Goal: Information Seeking & Learning: Learn about a topic

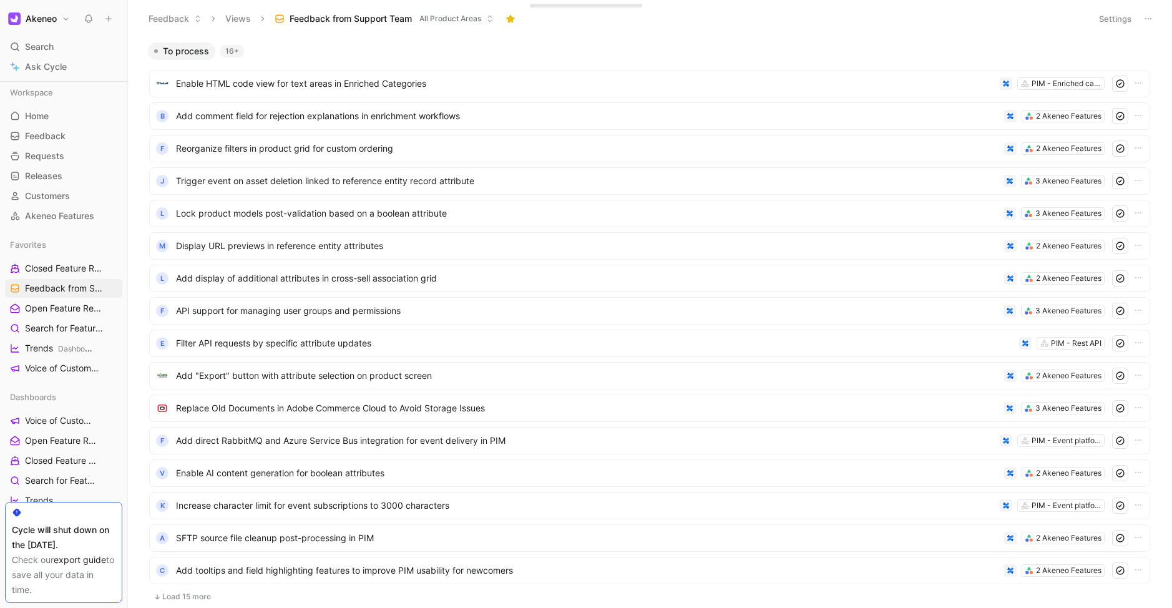
scroll to position [201, 0]
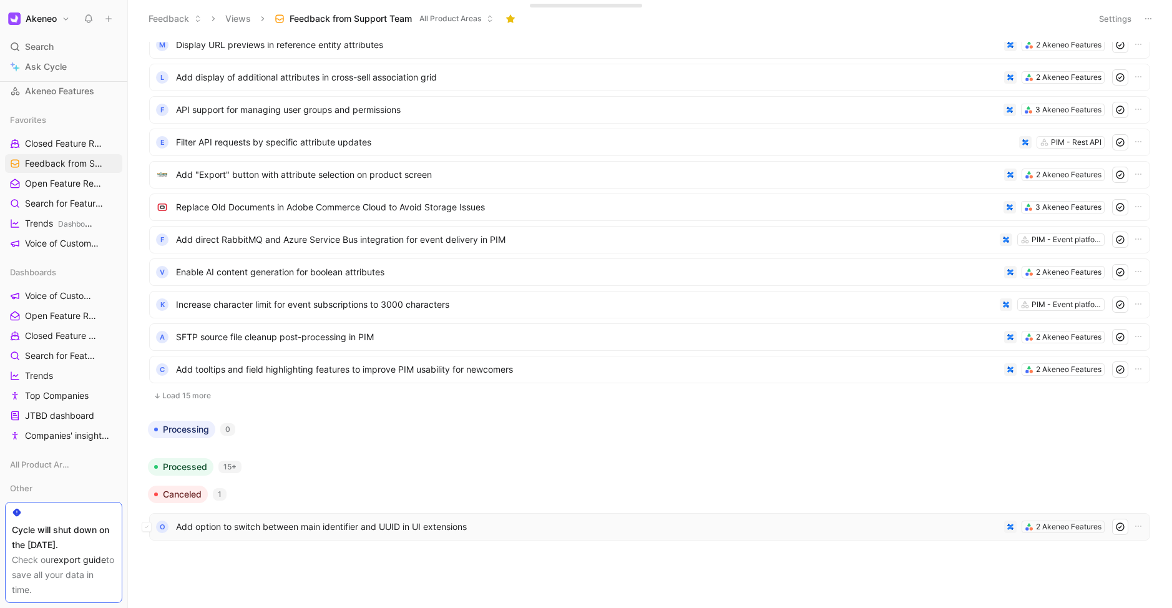
click at [373, 522] on span "Add option to switch between main identifier and UUID in UI extensions" at bounding box center [587, 526] width 823 height 15
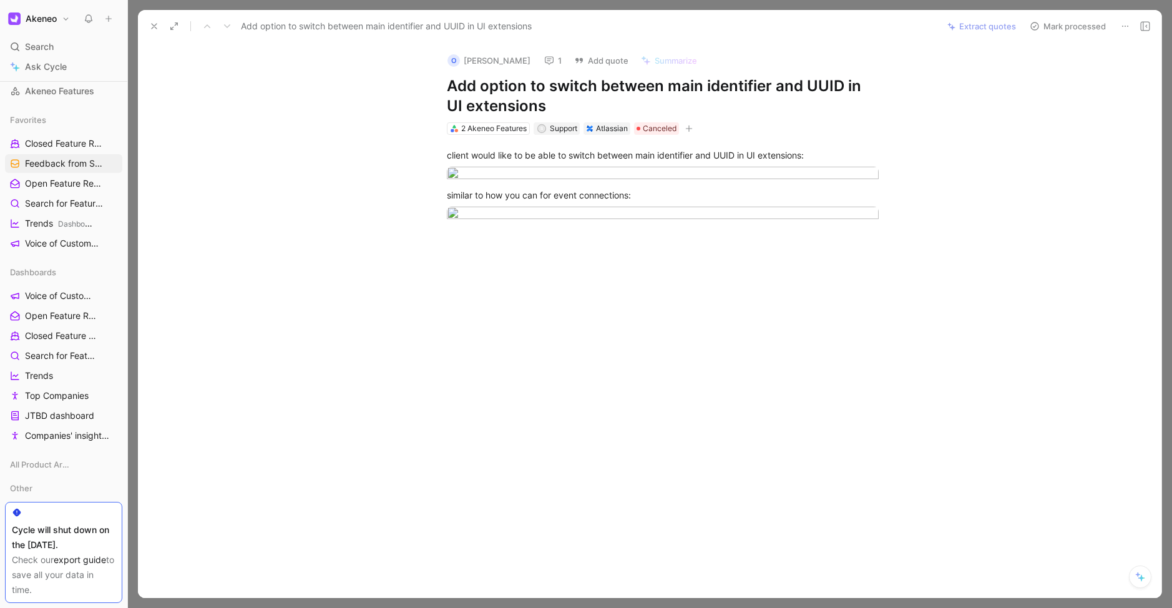
click at [539, 57] on button "1" at bounding box center [553, 60] width 29 height 17
click at [148, 21] on button at bounding box center [153, 25] width 17 height 17
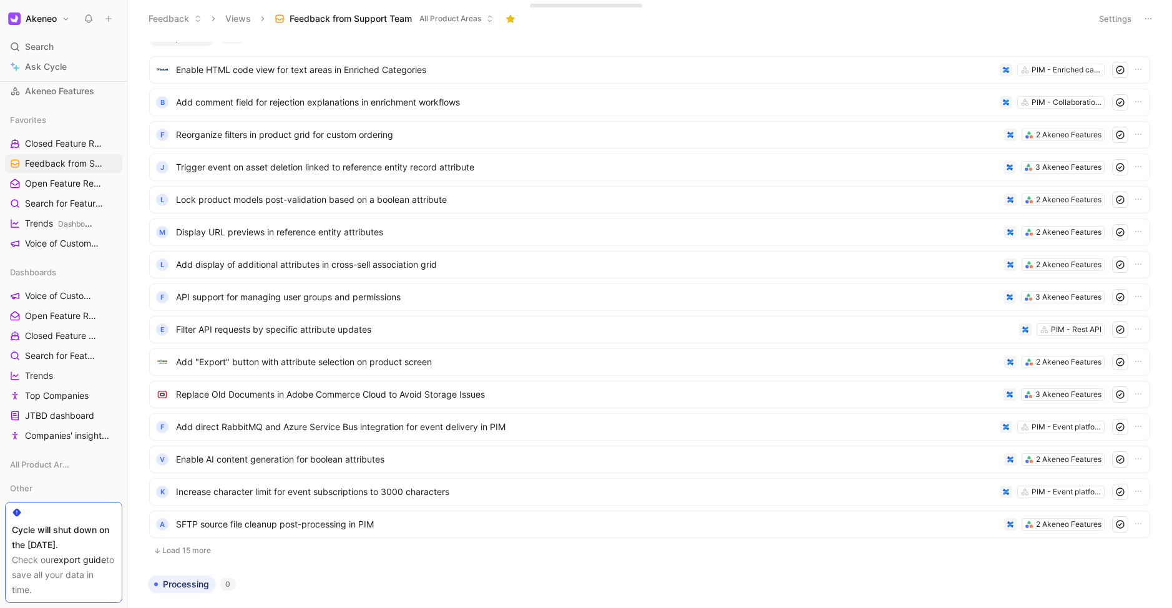
scroll to position [17, 0]
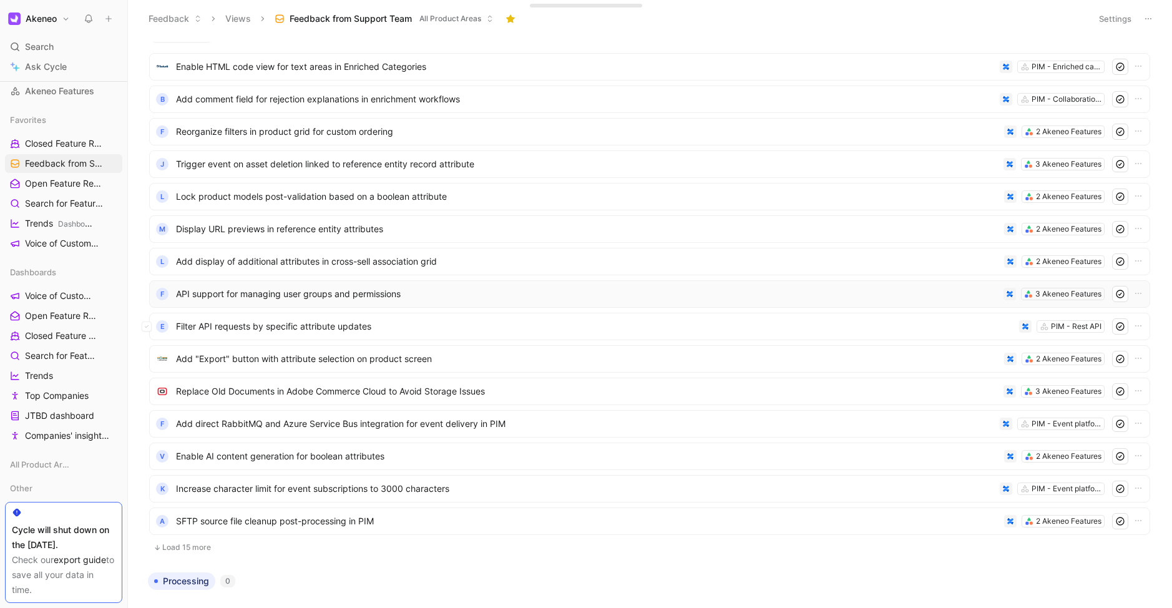
click at [309, 301] on span "API support for managing user groups and permissions" at bounding box center [587, 293] width 823 height 15
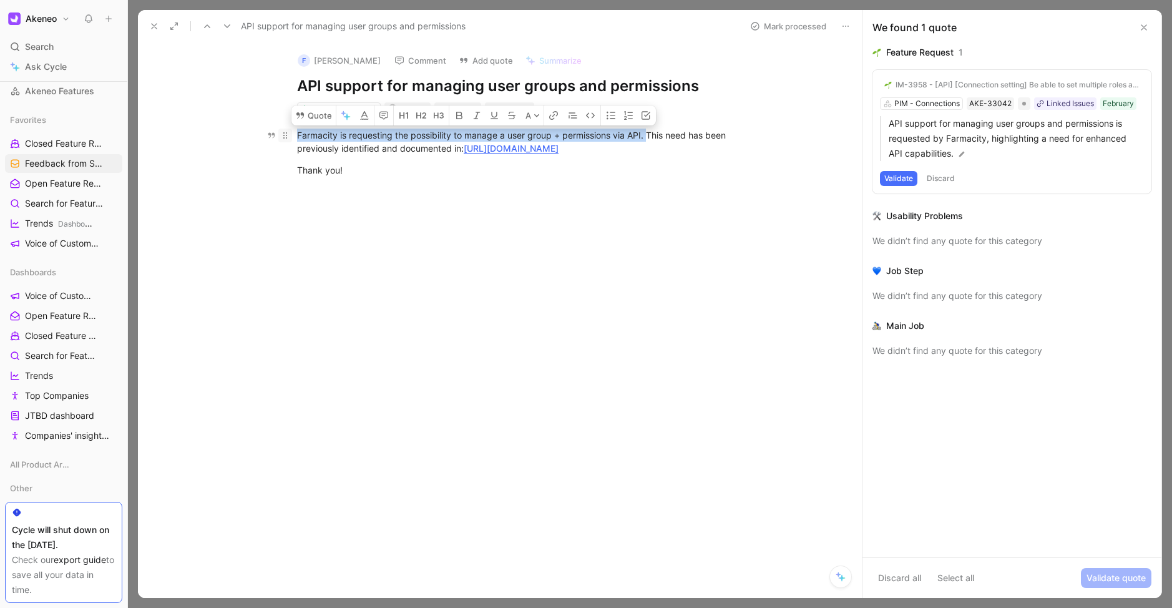
drag, startPoint x: 650, startPoint y: 135, endPoint x: 289, endPoint y: 137, distance: 361.3
click at [289, 137] on p "Farmacity is requesting the possibility to manage a user group + permissions vi…" at bounding box center [512, 142] width 479 height 34
click at [313, 119] on button "Quote" at bounding box center [313, 115] width 44 height 20
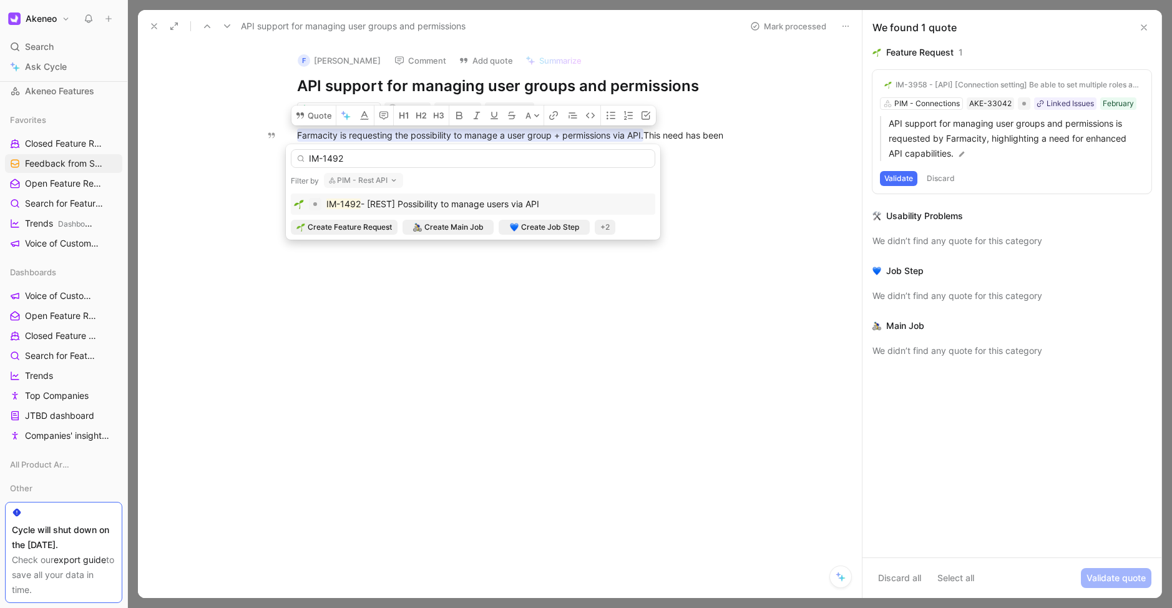
type input "IM-1492"
click at [474, 204] on span "- [REST] Possibility to manage users via API" at bounding box center [450, 203] width 178 height 11
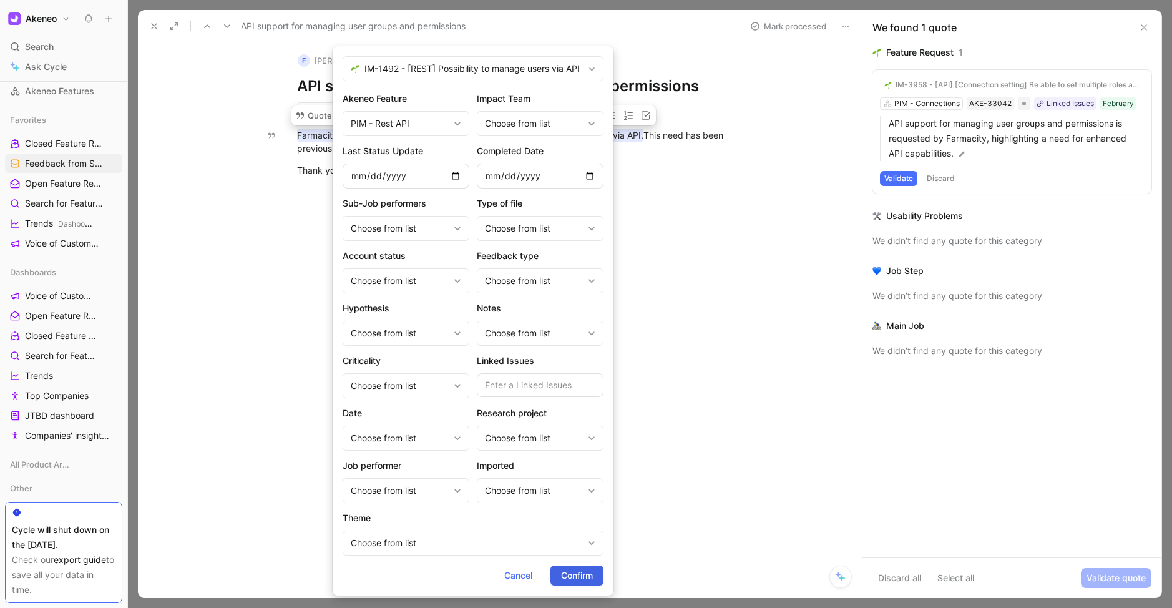
click at [572, 577] on span "Confirm" at bounding box center [577, 575] width 32 height 15
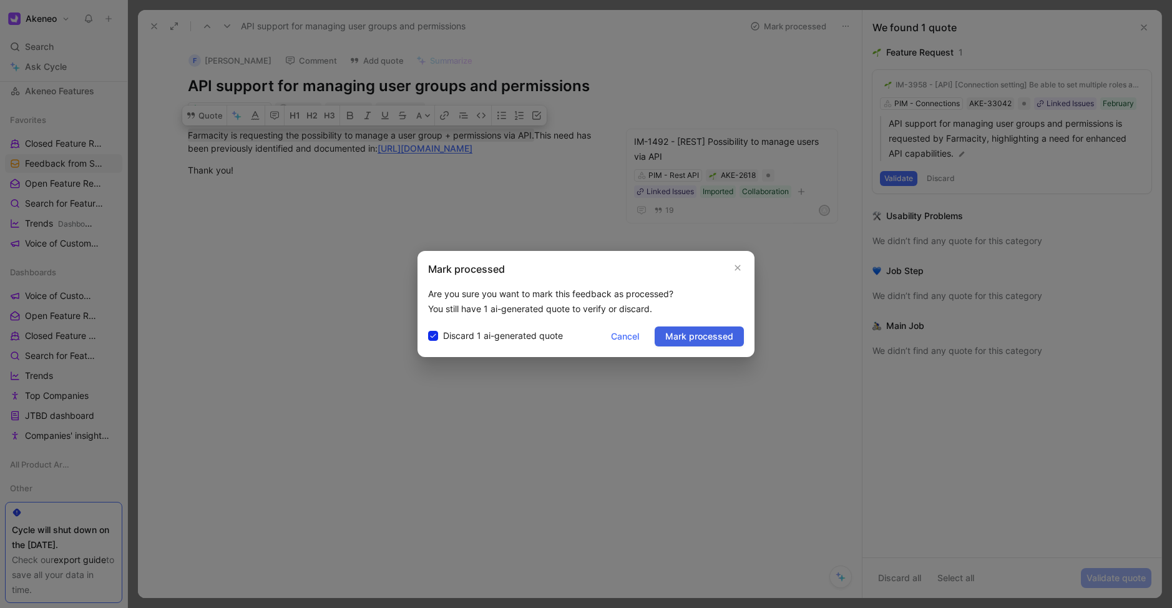
click at [705, 346] on button "Mark processed" at bounding box center [699, 336] width 89 height 20
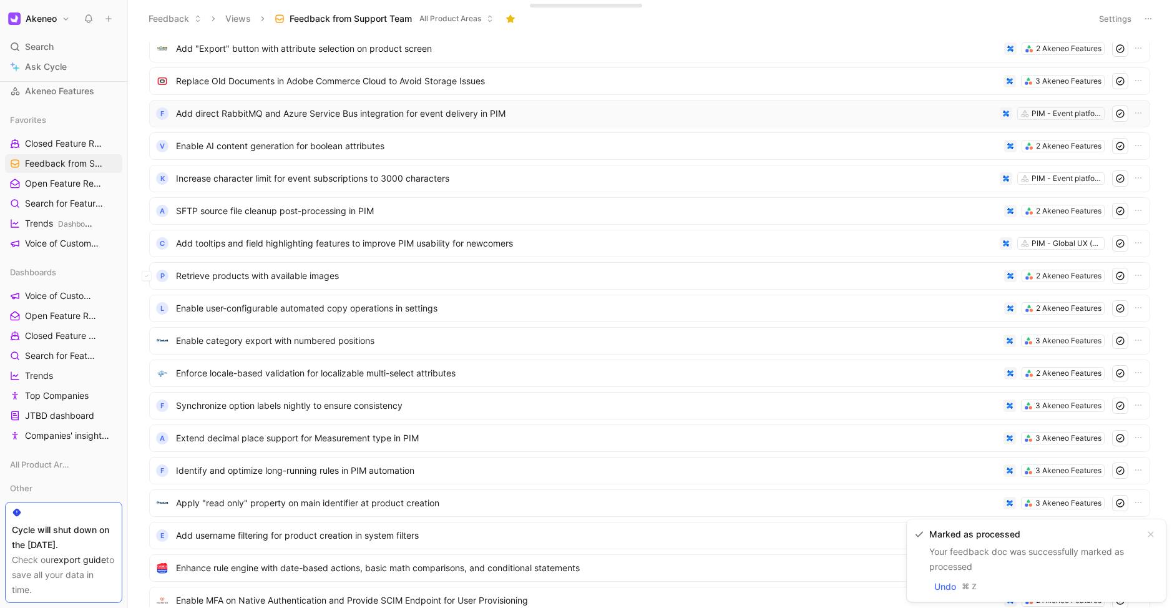
scroll to position [515, 0]
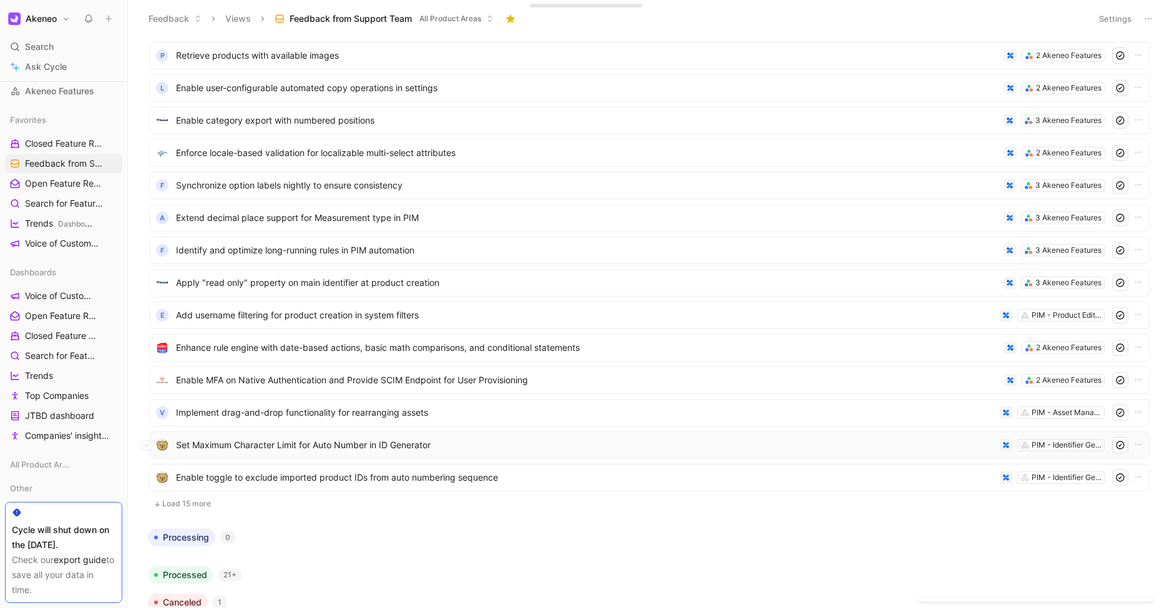
click at [333, 442] on span "Set Maximum Character Limit for Auto Number in ID Generator" at bounding box center [585, 444] width 819 height 15
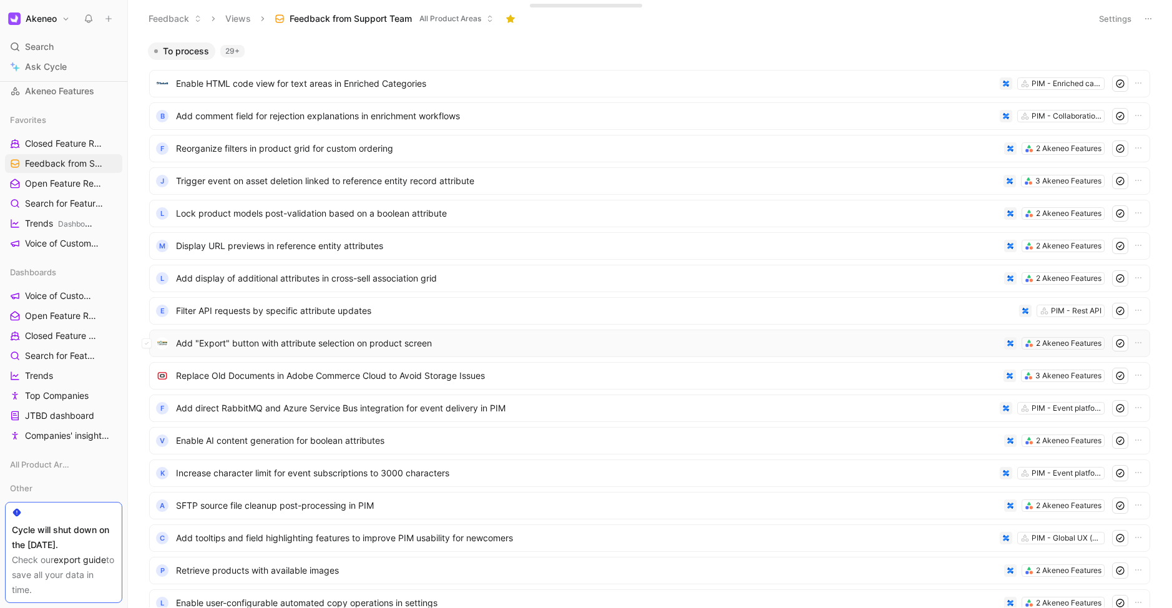
click at [256, 345] on span "Add "Export" button with attribute selection on product screen" at bounding box center [587, 343] width 823 height 15
click at [419, 274] on span "Add display of additional attributes in cross-sell association grid" at bounding box center [587, 278] width 823 height 15
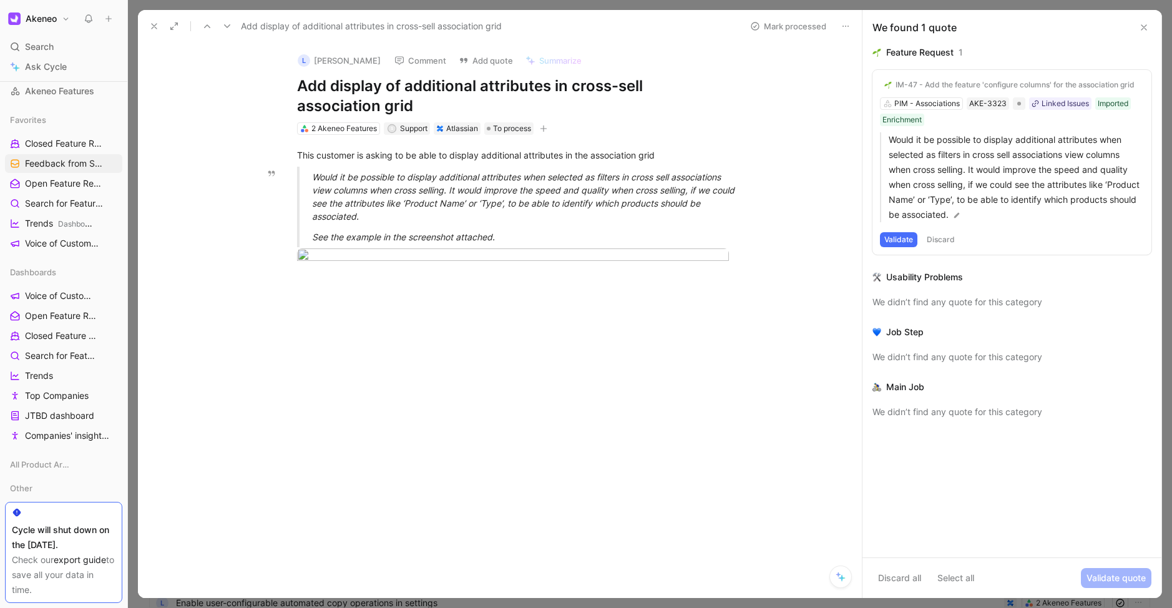
click at [151, 29] on icon at bounding box center [154, 26] width 10 height 10
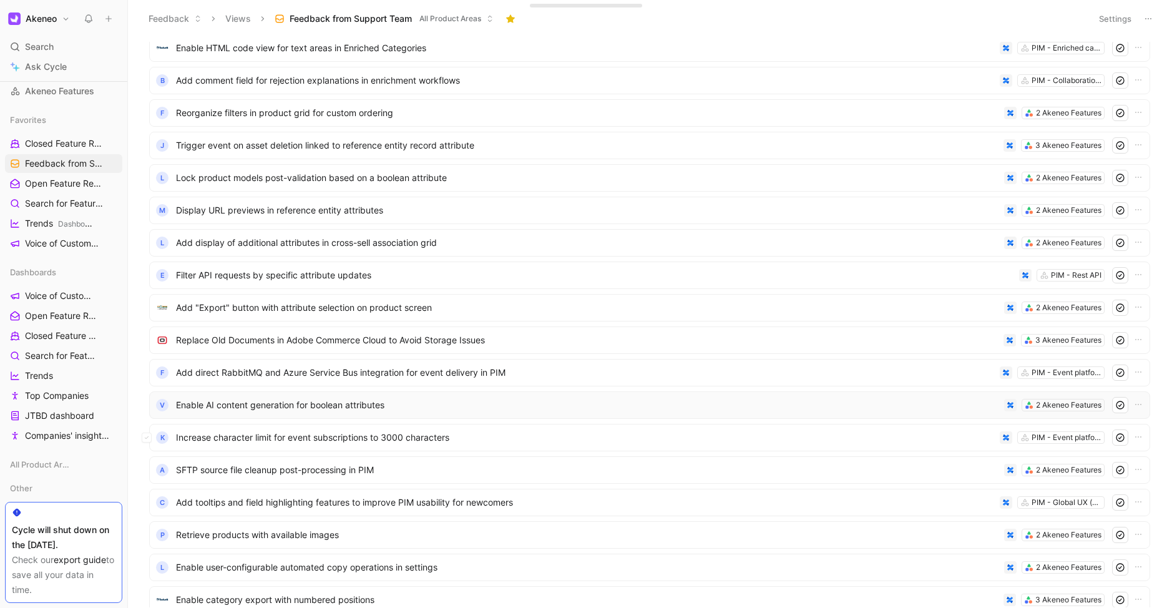
scroll to position [36, 0]
click at [46, 227] on span "Trends Dashboards" at bounding box center [57, 223] width 65 height 13
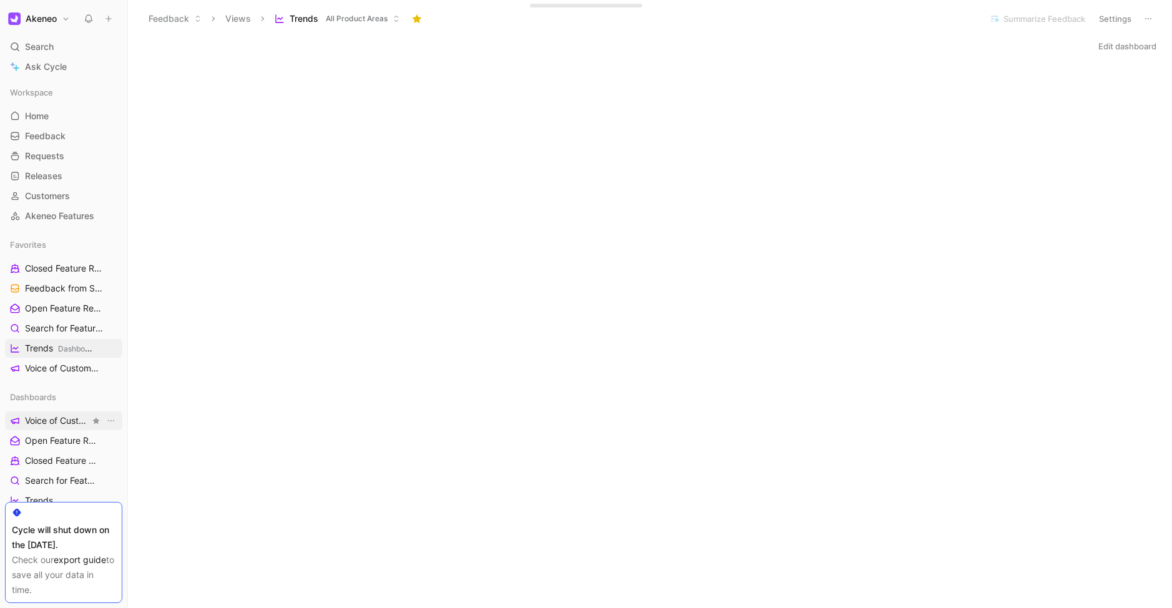
click at [58, 422] on span "Voice of Customers" at bounding box center [57, 420] width 65 height 12
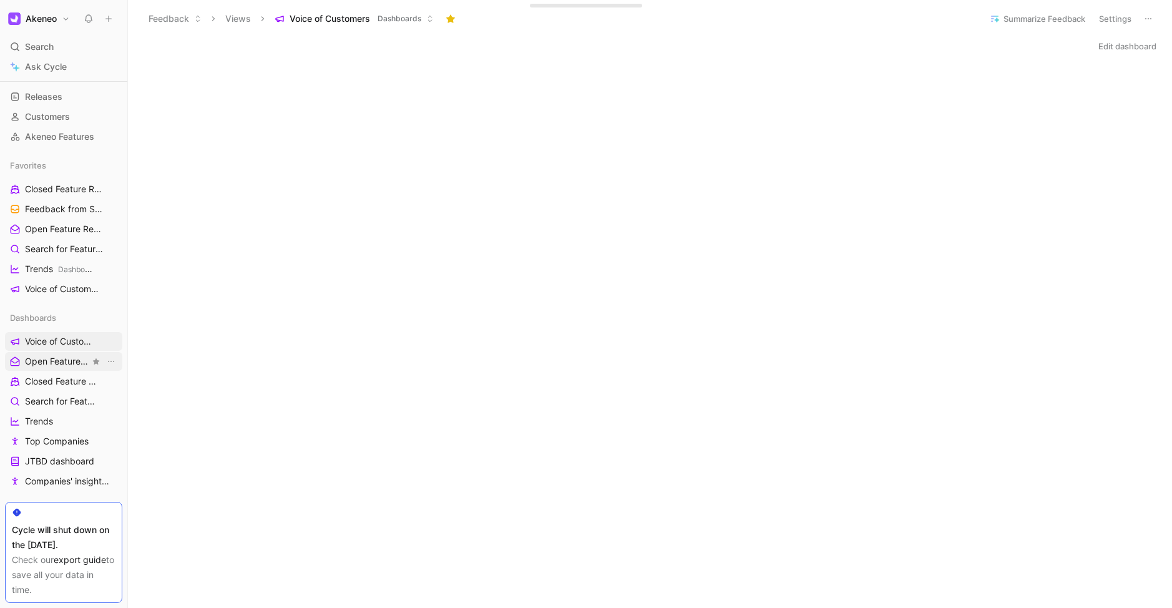
click at [57, 363] on span "Open Feature Requests" at bounding box center [57, 361] width 65 height 12
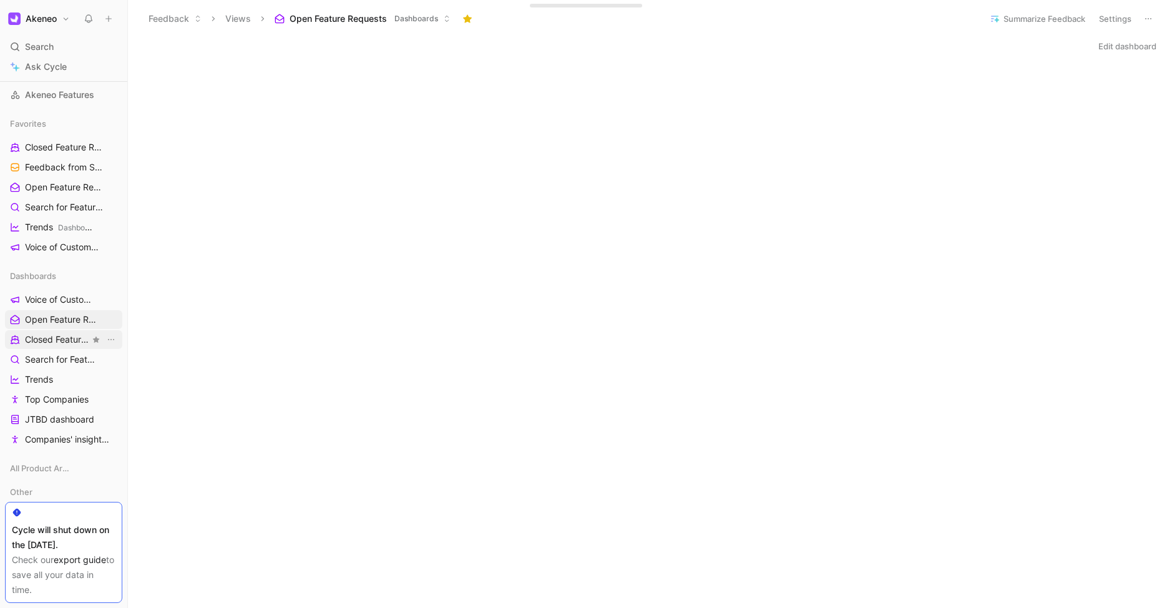
click at [65, 342] on span "Closed Feature Requests" at bounding box center [57, 339] width 65 height 12
click at [59, 358] on span "Search for Feature Requests" at bounding box center [57, 359] width 65 height 12
click at [46, 376] on span "Trends" at bounding box center [39, 379] width 28 height 12
click at [62, 303] on span "Voice of Customers" at bounding box center [57, 299] width 65 height 12
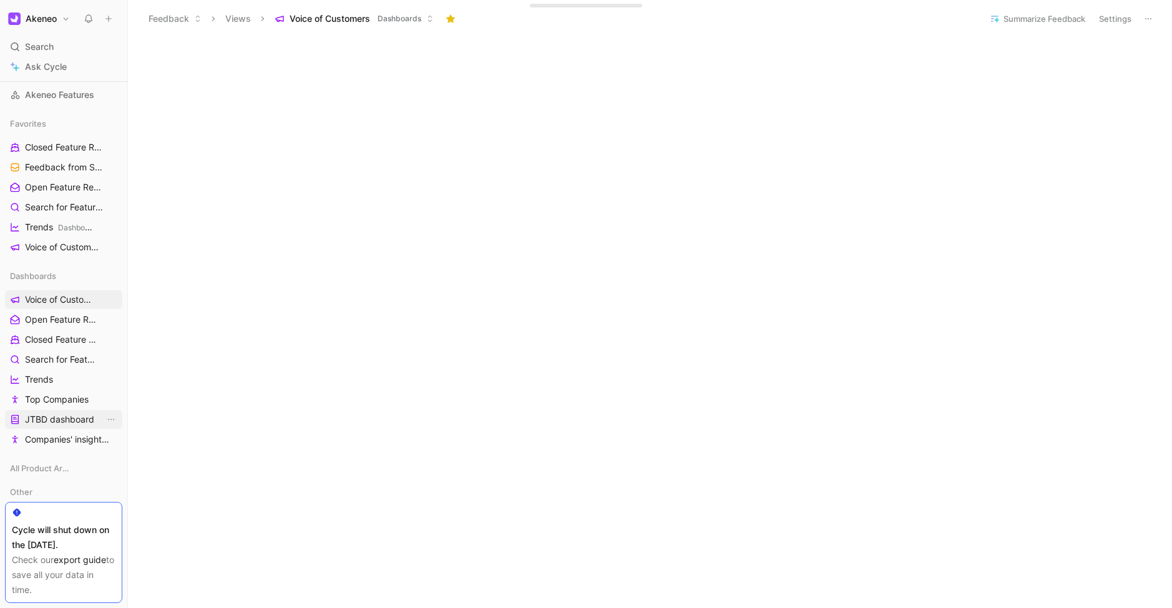
click at [59, 418] on span "JTBD dashboard" at bounding box center [59, 419] width 69 height 12
click at [59, 403] on span "Top Companies" at bounding box center [57, 399] width 64 height 12
click at [57, 415] on span "JTBD dashboard" at bounding box center [59, 419] width 69 height 12
click at [52, 437] on span "Companies' insights (Test [PERSON_NAME])" at bounding box center [65, 439] width 80 height 12
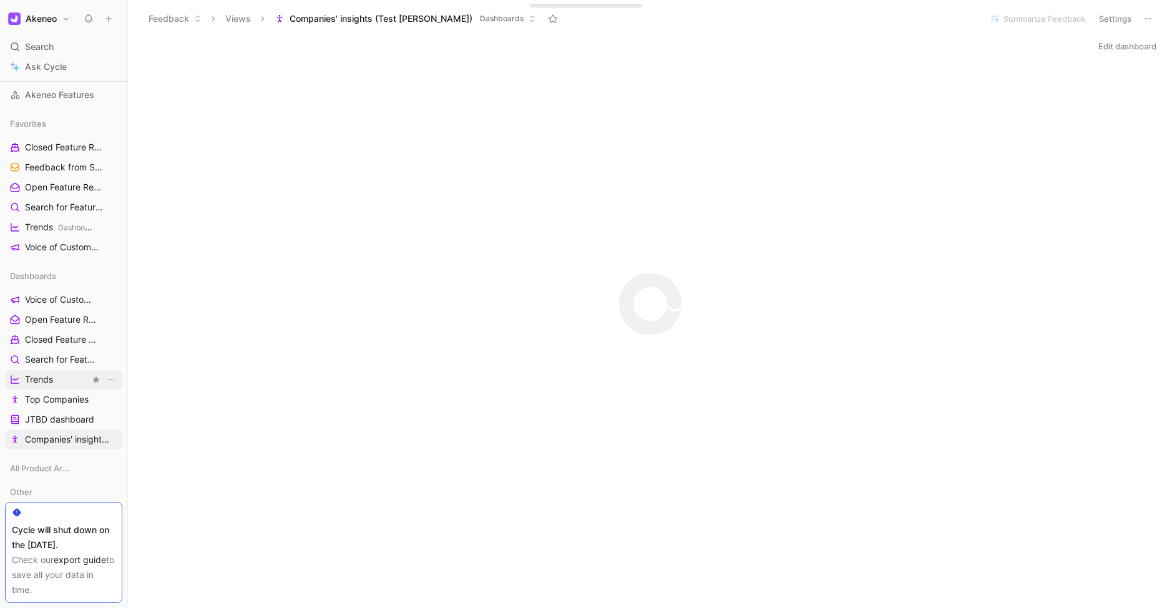
click at [59, 376] on link "Trends" at bounding box center [63, 379] width 117 height 19
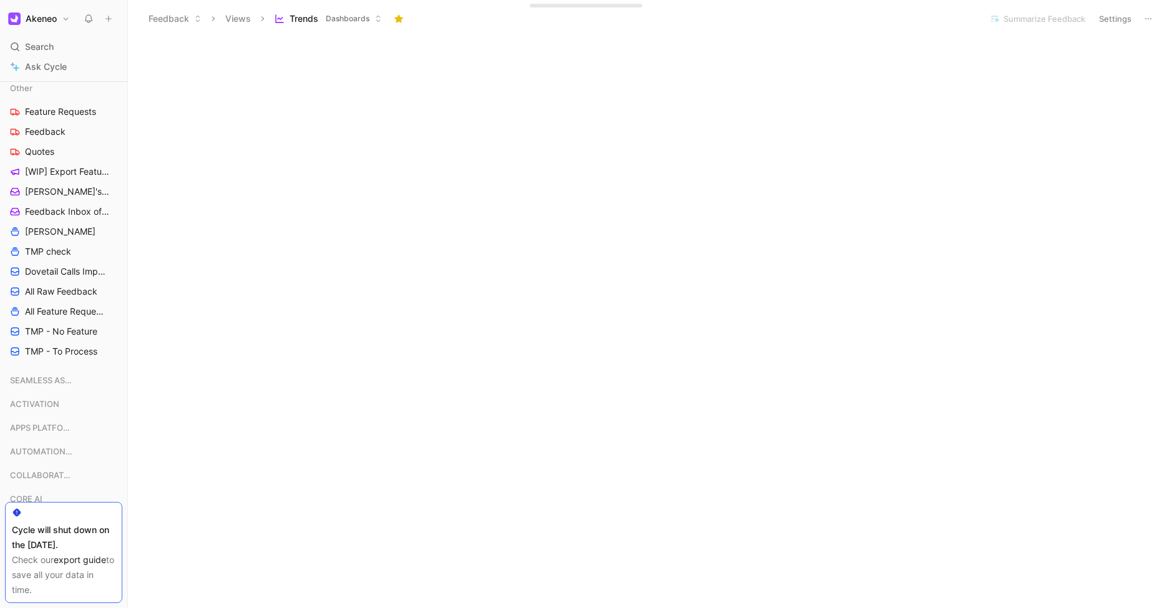
scroll to position [516, 0]
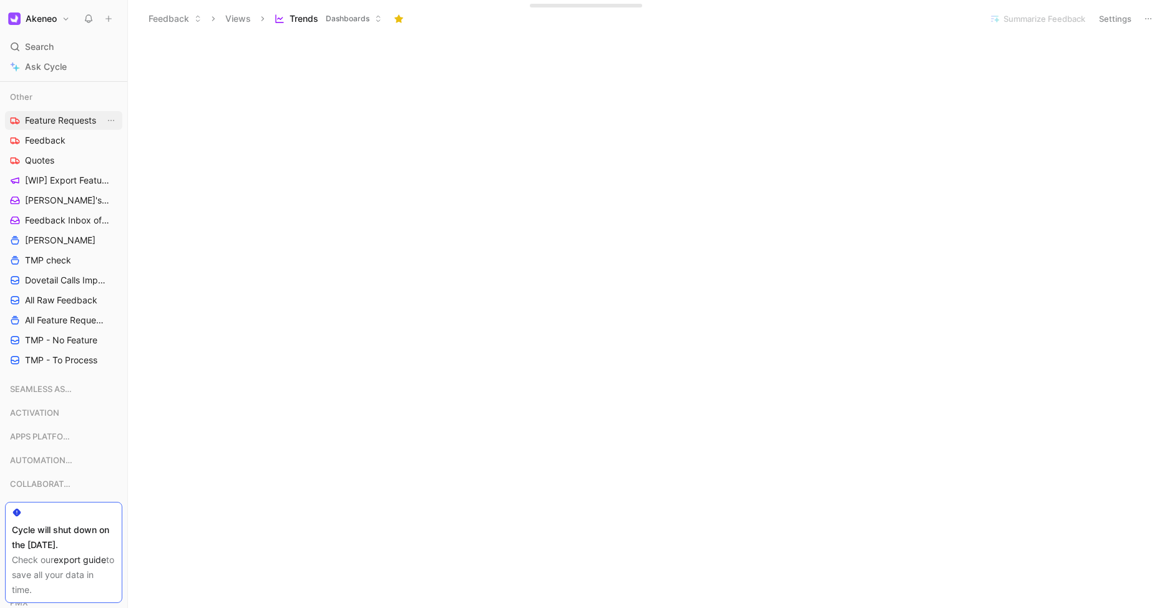
click at [59, 116] on span "Feature Requests" at bounding box center [60, 120] width 71 height 12
